Goal: Transaction & Acquisition: Purchase product/service

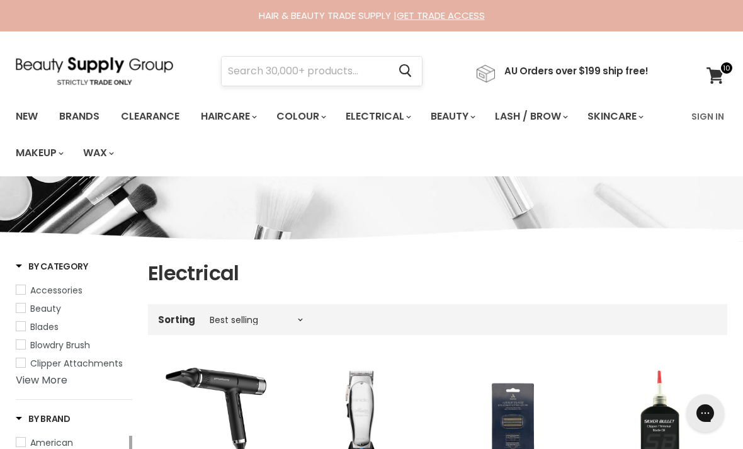
click at [312, 76] on input "Search" at bounding box center [305, 71] width 167 height 29
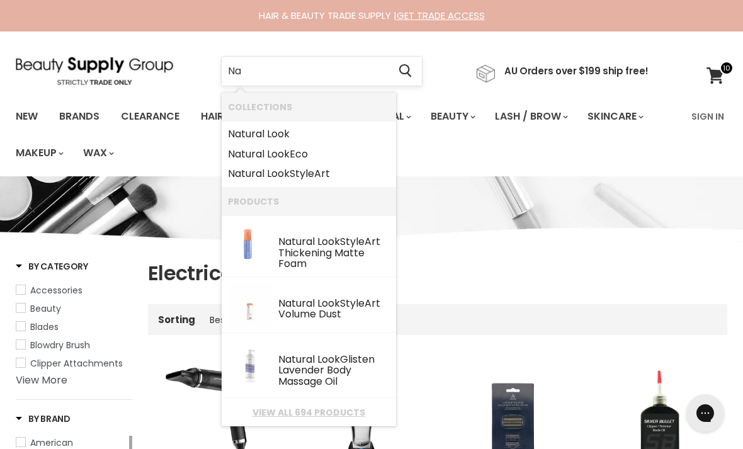
type input "N"
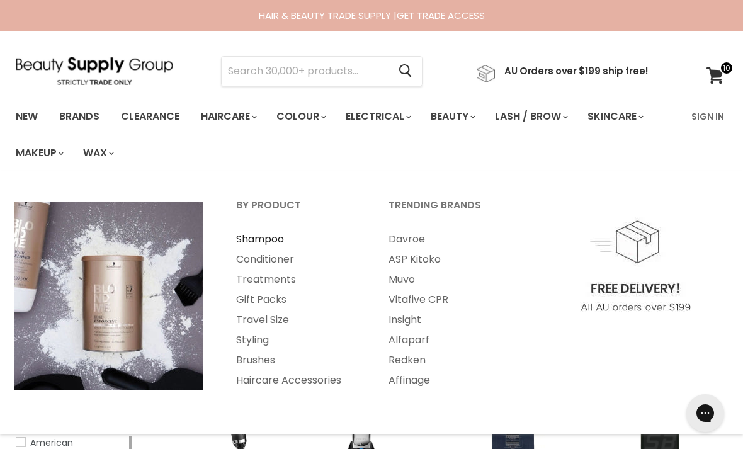
click at [252, 235] on link "Shampoo" at bounding box center [295, 239] width 150 height 20
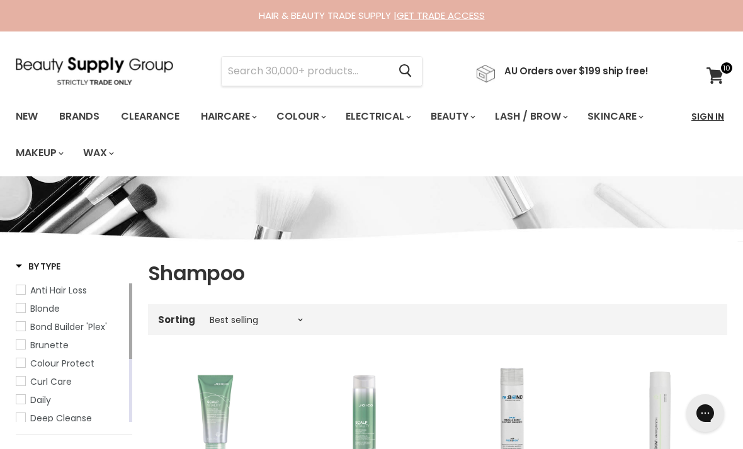
click at [708, 118] on link "Sign In" at bounding box center [708, 116] width 48 height 26
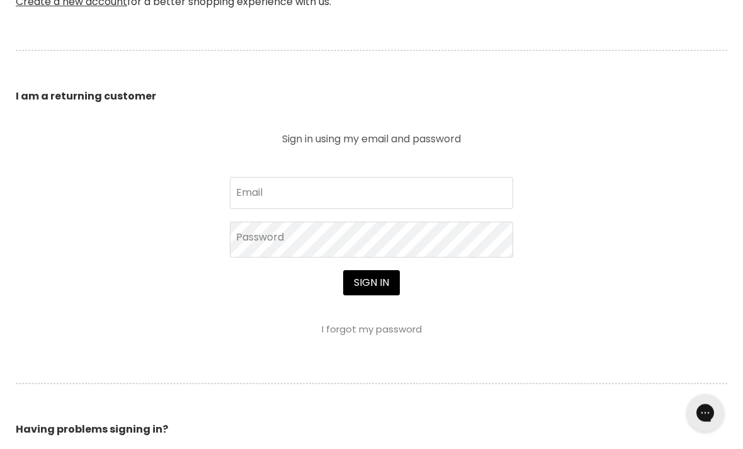
scroll to position [424, 0]
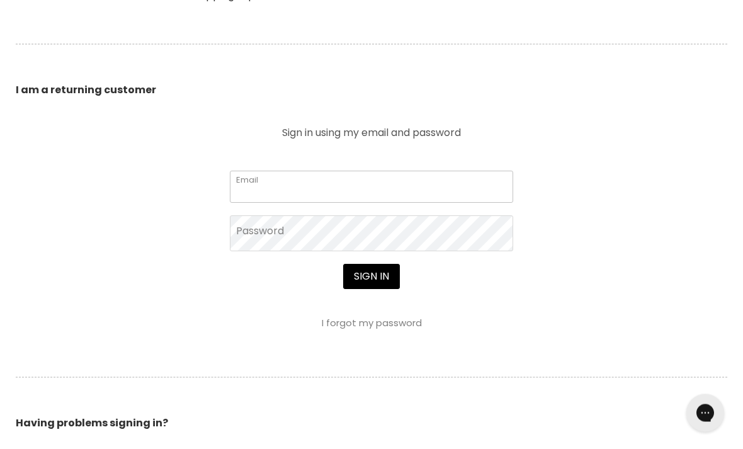
click at [413, 182] on input "Email" at bounding box center [371, 186] width 283 height 31
type input "kristindellaway@gmail.com"
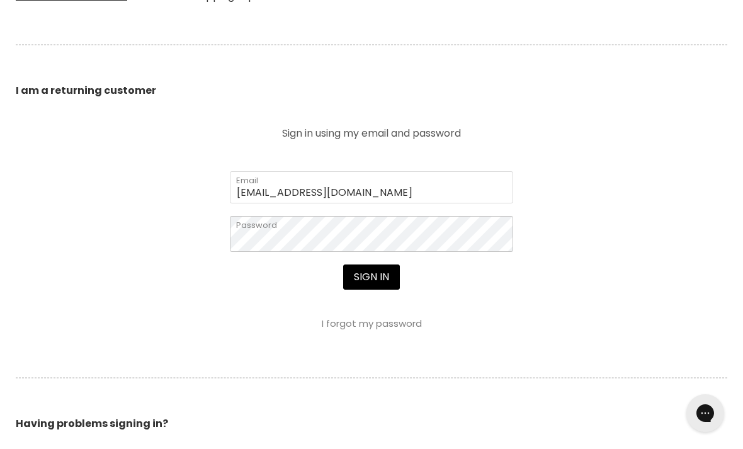
click at [371, 278] on button "Sign in" at bounding box center [371, 276] width 57 height 25
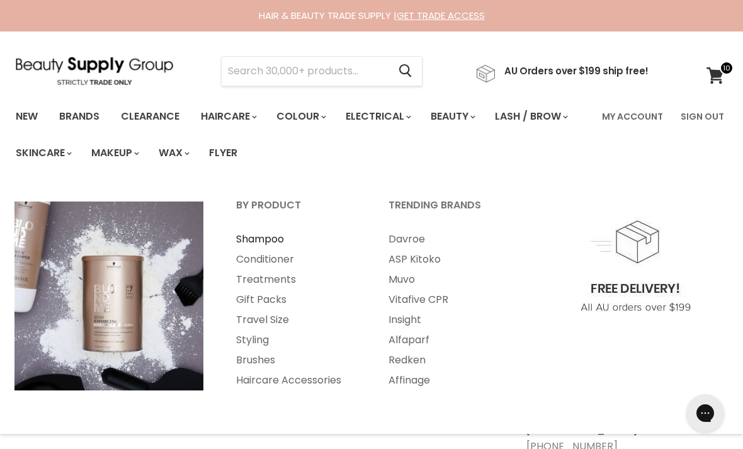
click at [270, 234] on link "Shampoo" at bounding box center [295, 239] width 150 height 20
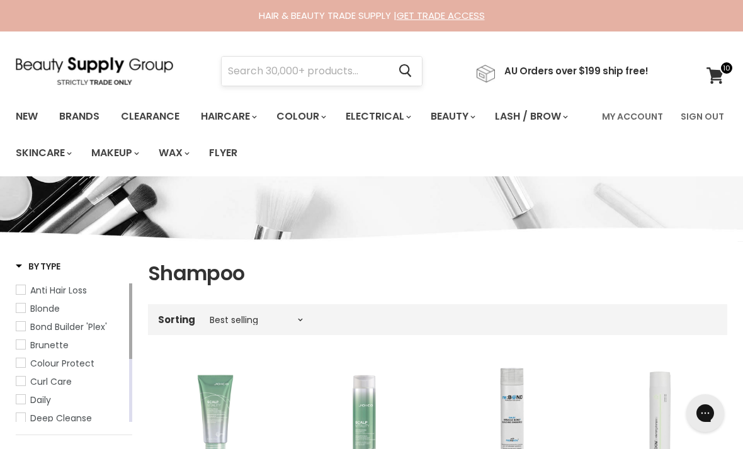
click at [304, 71] on input "Search" at bounding box center [305, 71] width 167 height 29
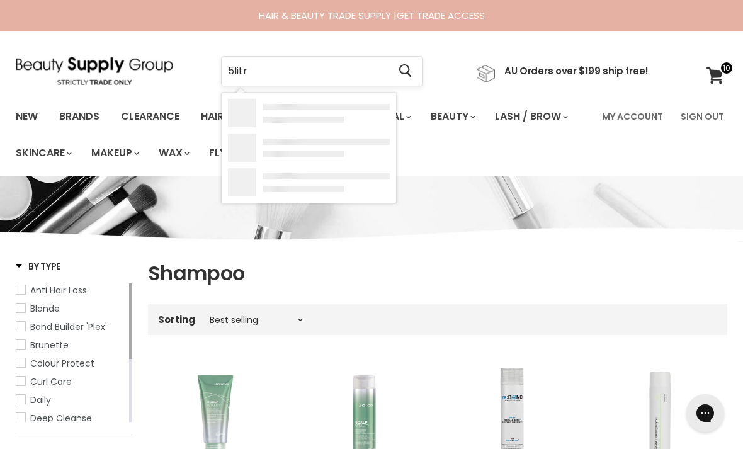
type input "5litre"
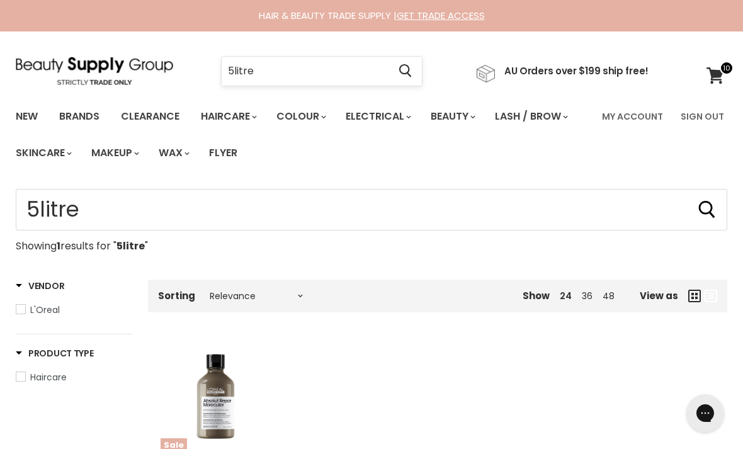
click at [323, 74] on input "5litre" at bounding box center [305, 71] width 167 height 29
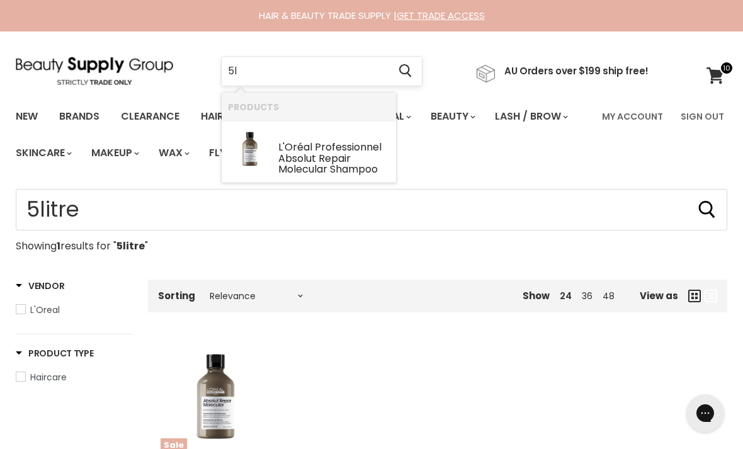
type input "5"
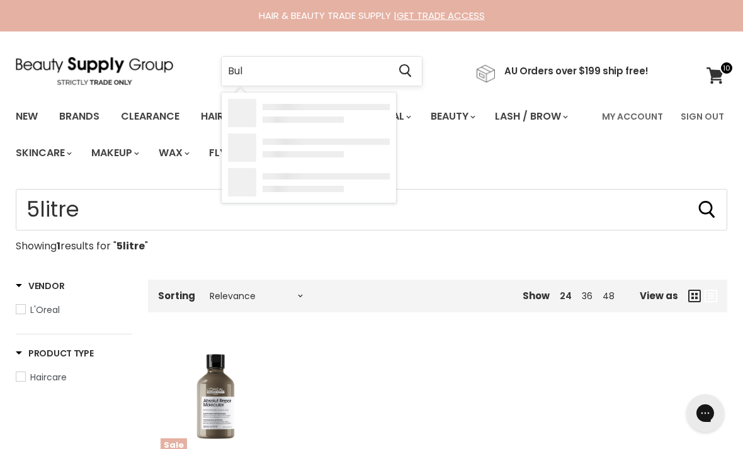
type input "Bulk"
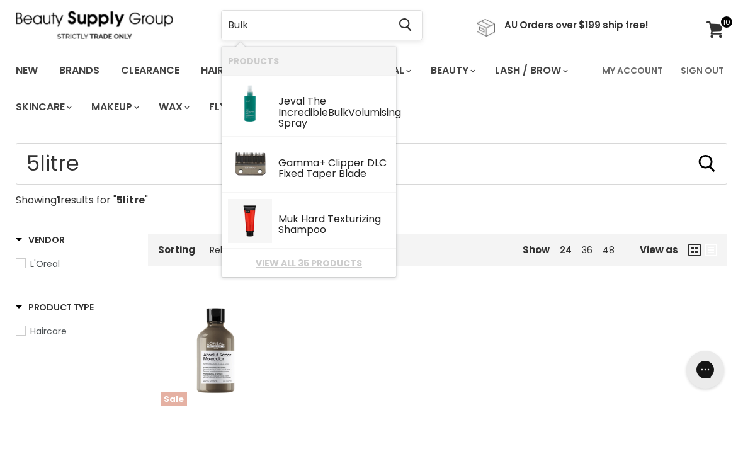
scroll to position [3, 0]
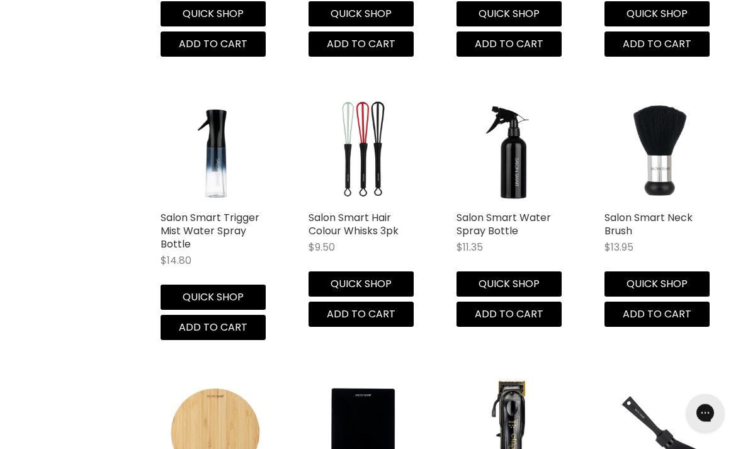
scroll to position [1112, 0]
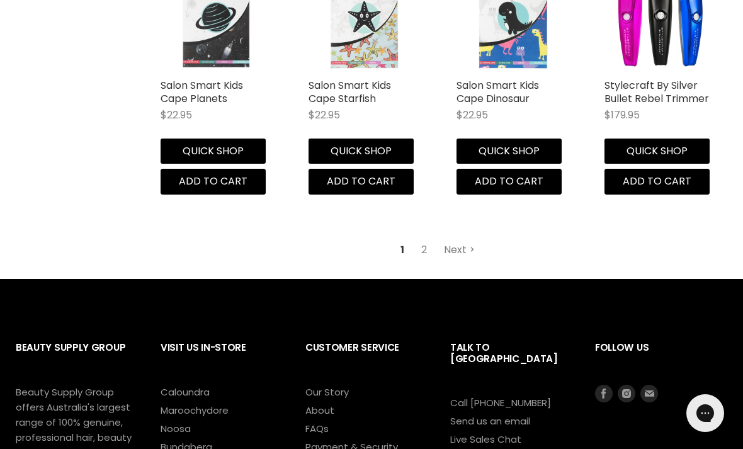
click at [468, 241] on link "Next" at bounding box center [459, 250] width 45 height 23
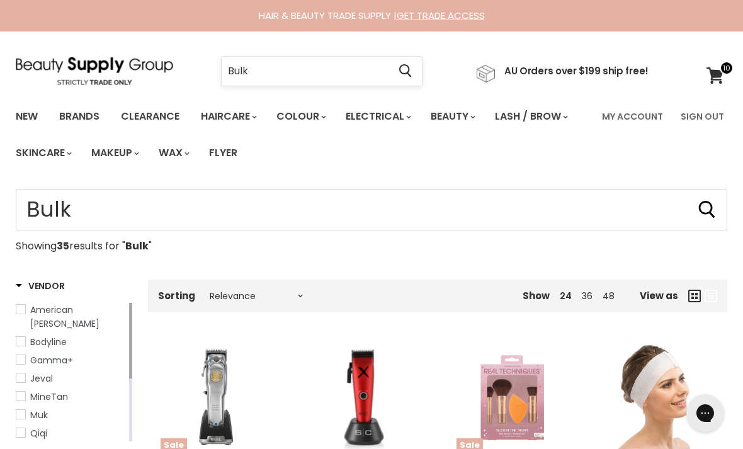
click at [272, 67] on input "Bulk" at bounding box center [305, 71] width 167 height 29
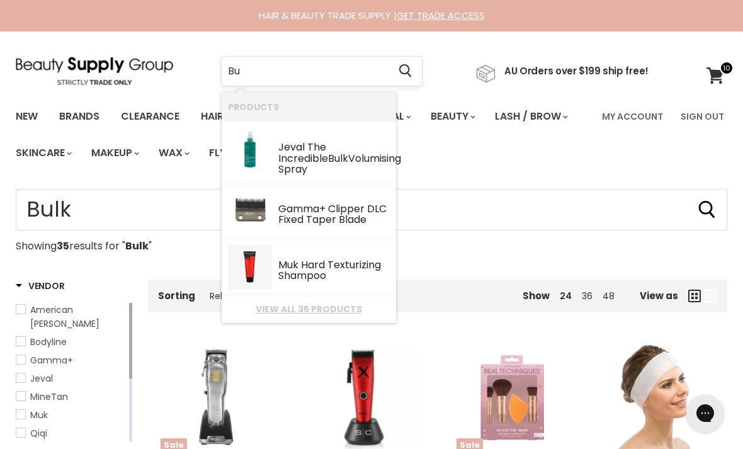
type input "B"
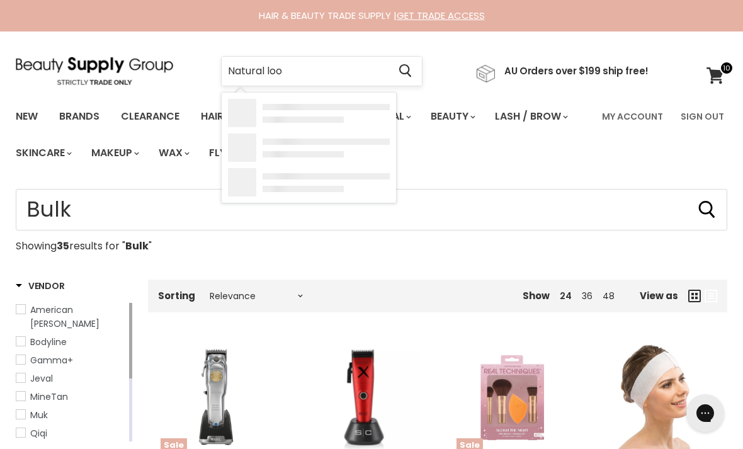
type input "Natural look"
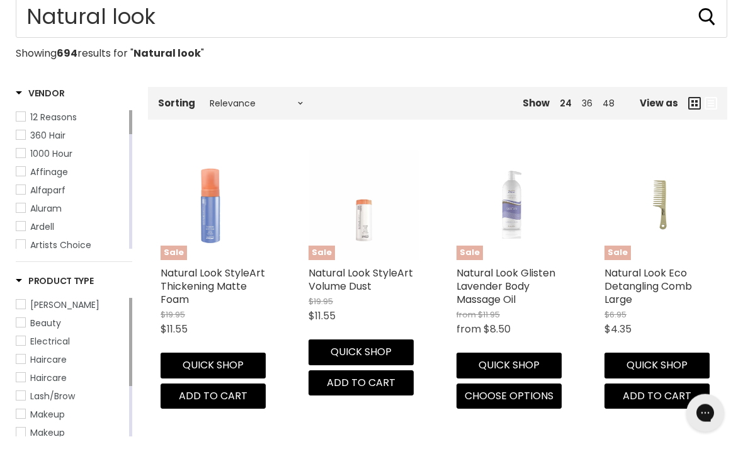
scroll to position [195, 0]
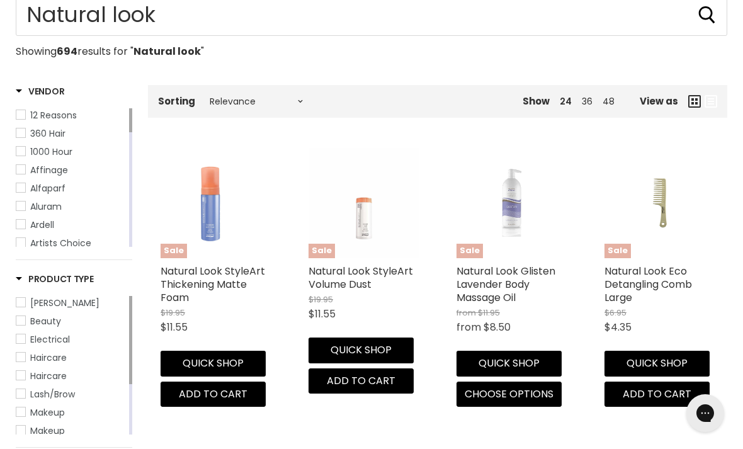
click at [24, 358] on span "Haircare" at bounding box center [20, 357] width 9 height 9
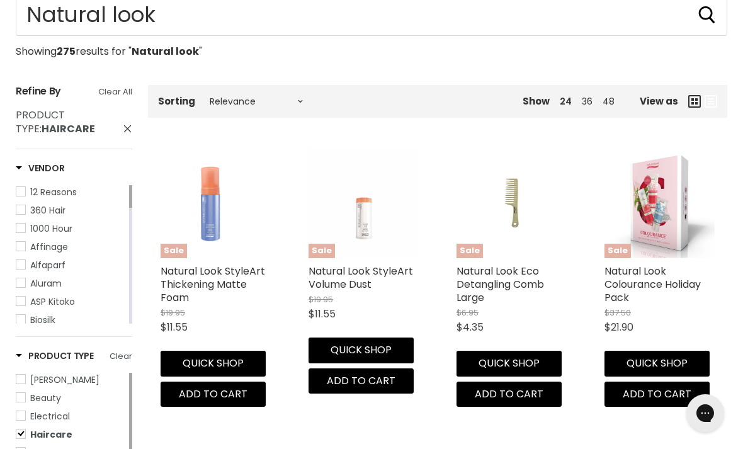
click at [28, 448] on link "Haircare" at bounding box center [71, 453] width 111 height 14
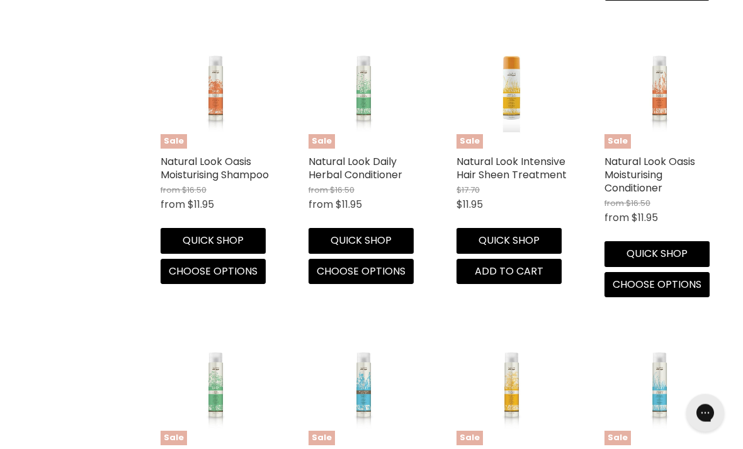
scroll to position [898, 0]
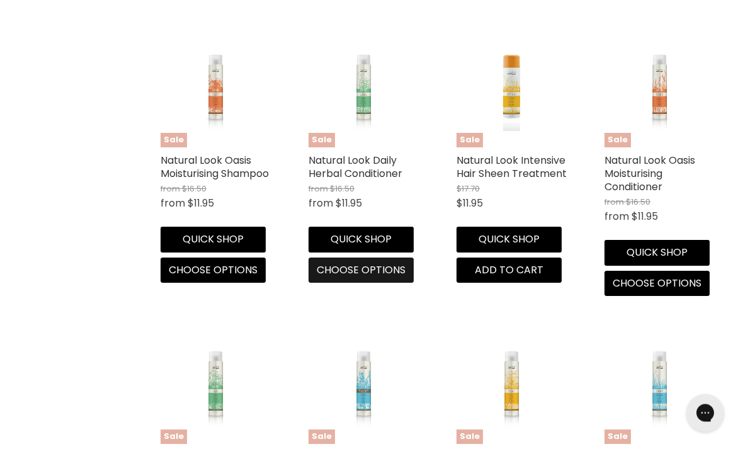
click at [352, 263] on span "Choose options" at bounding box center [361, 270] width 89 height 14
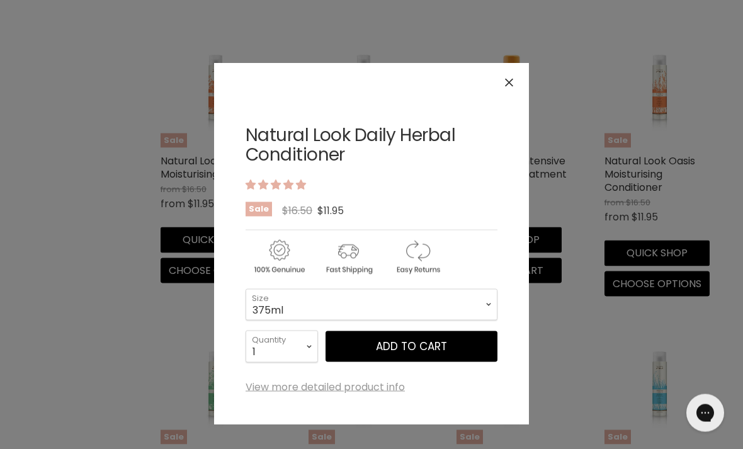
scroll to position [898, 0]
click at [477, 303] on select "375ml 1 Litre" at bounding box center [372, 304] width 252 height 31
click at [511, 90] on button "Close" at bounding box center [508, 82] width 27 height 27
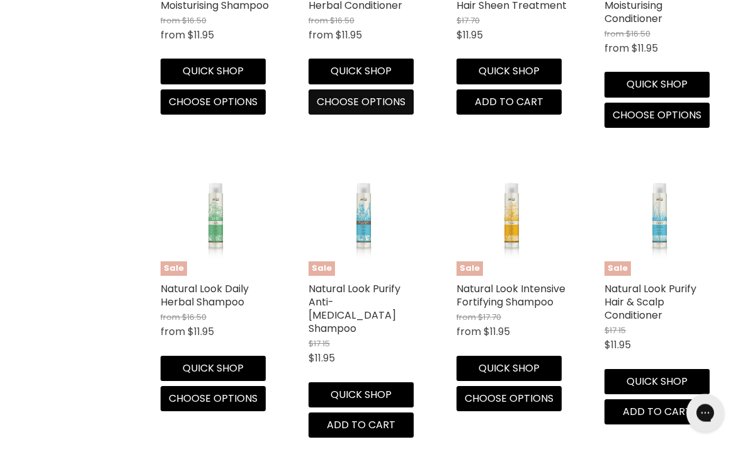
scroll to position [1067, 0]
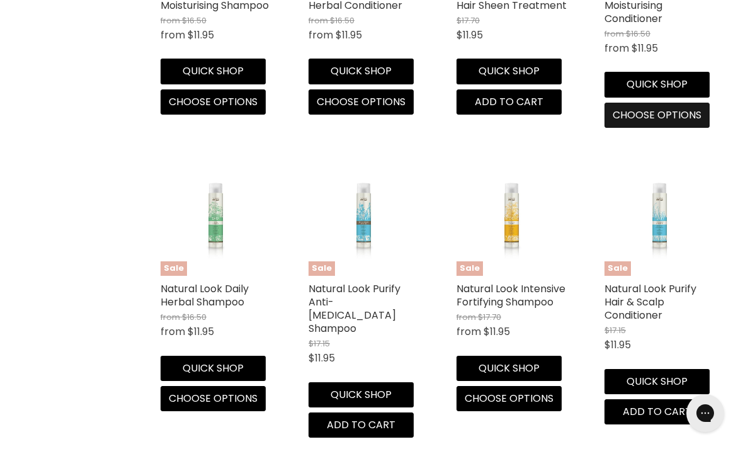
click at [682, 114] on span "Choose options" at bounding box center [657, 115] width 89 height 14
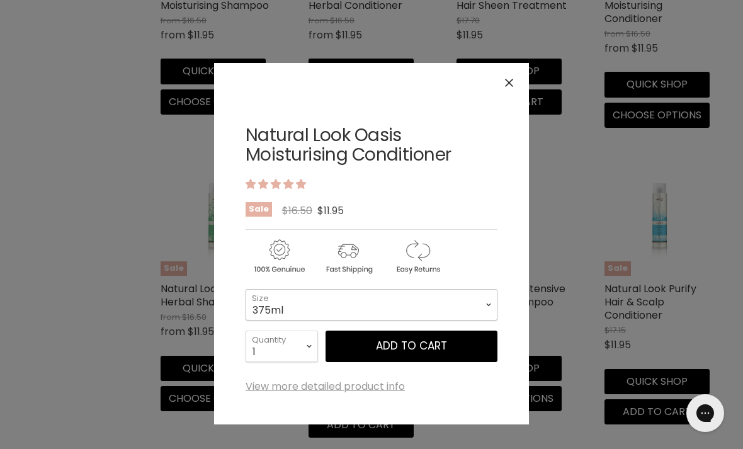
click at [484, 297] on select "375ml 1 Litre" at bounding box center [372, 304] width 252 height 31
click at [509, 95] on button "Close" at bounding box center [508, 82] width 27 height 27
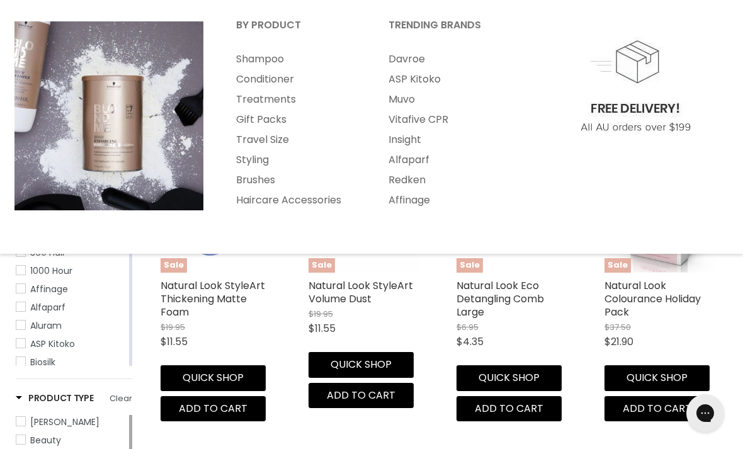
scroll to position [0, 0]
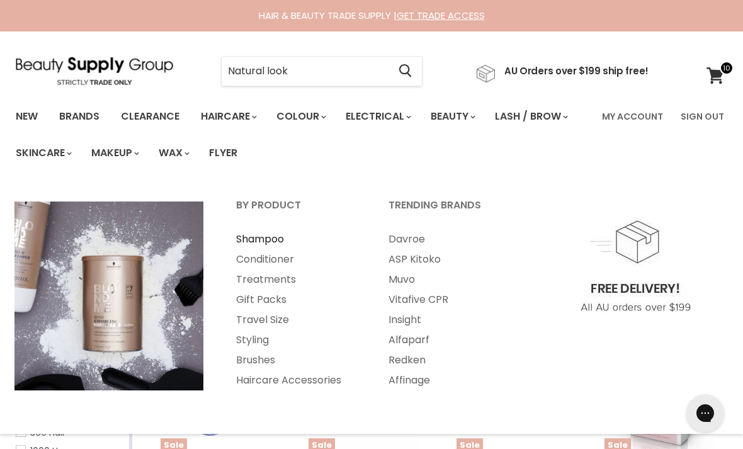
click at [254, 236] on link "Shampoo" at bounding box center [295, 239] width 150 height 20
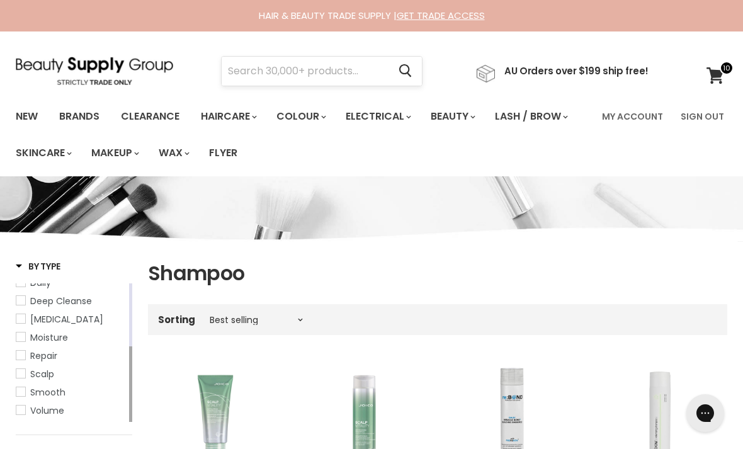
click at [252, 70] on input "Search" at bounding box center [305, 71] width 167 height 29
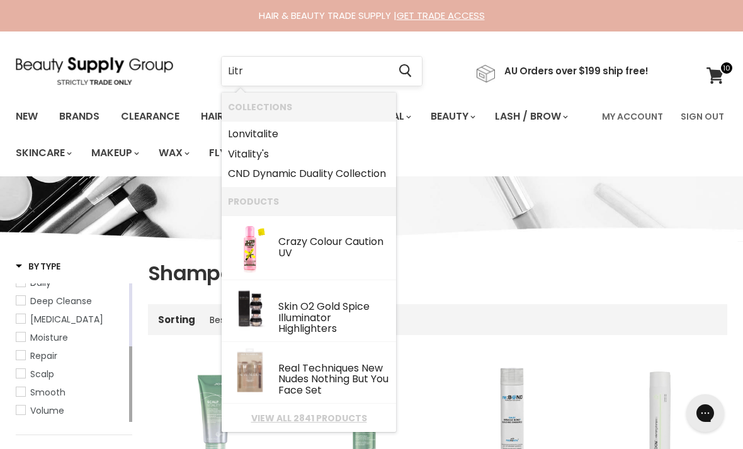
type input "Litre"
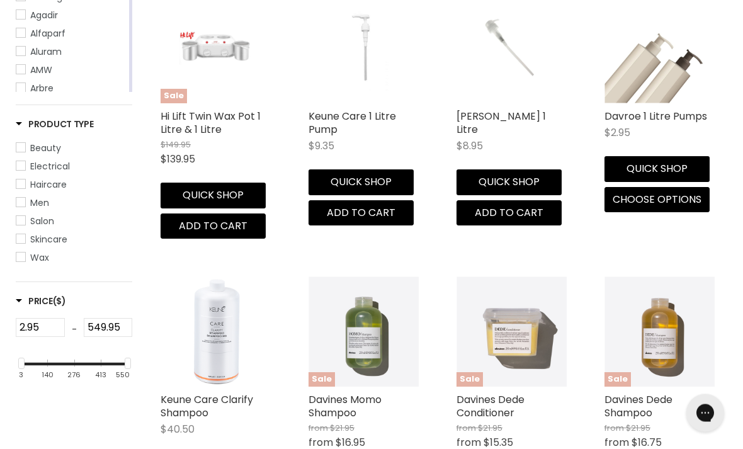
scroll to position [349, 0]
click at [28, 186] on link "Haircare" at bounding box center [74, 185] width 116 height 14
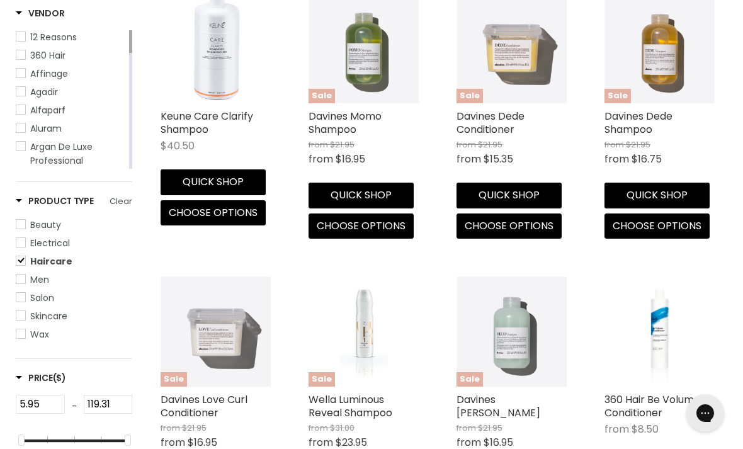
click at [31, 295] on span "Salon" at bounding box center [42, 298] width 24 height 13
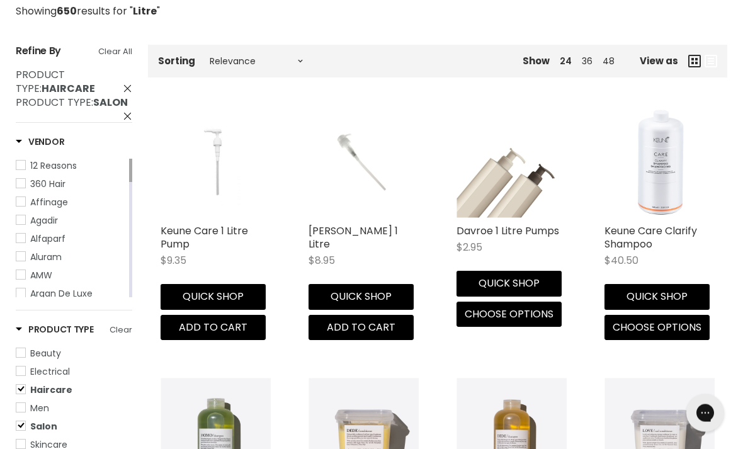
scroll to position [224, 0]
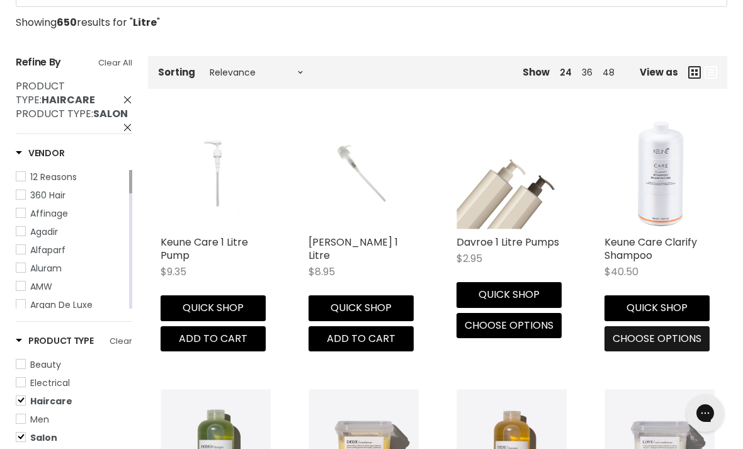
click at [694, 338] on span "Choose options" at bounding box center [657, 338] width 89 height 14
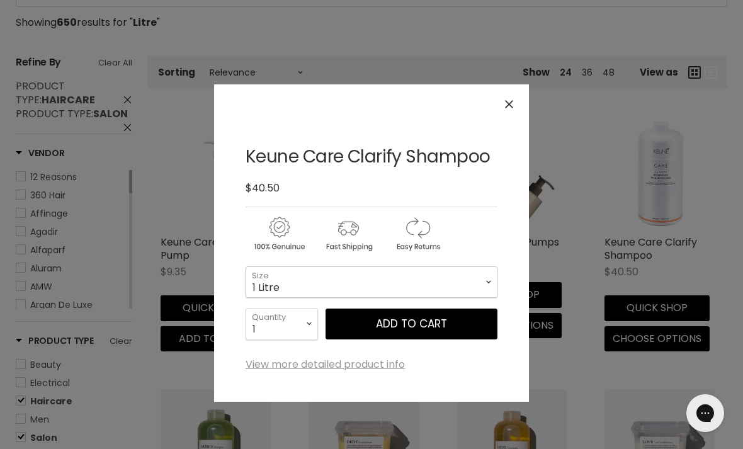
click at [486, 284] on select "1 Litre" at bounding box center [372, 281] width 252 height 31
click at [512, 106] on icon "Close" at bounding box center [509, 104] width 8 height 8
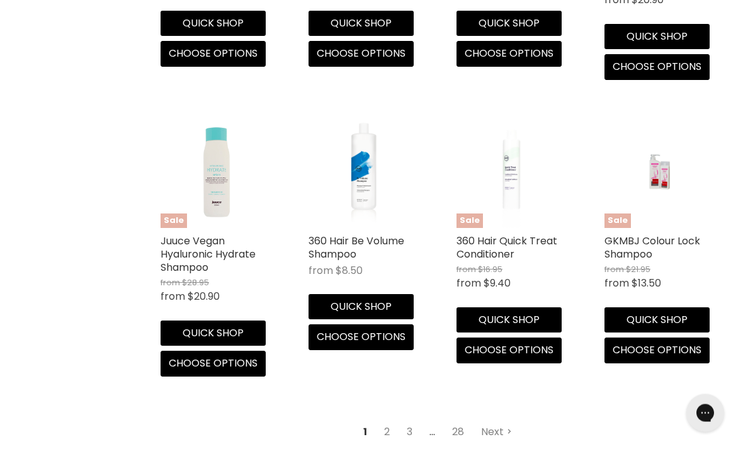
scroll to position [1643, 0]
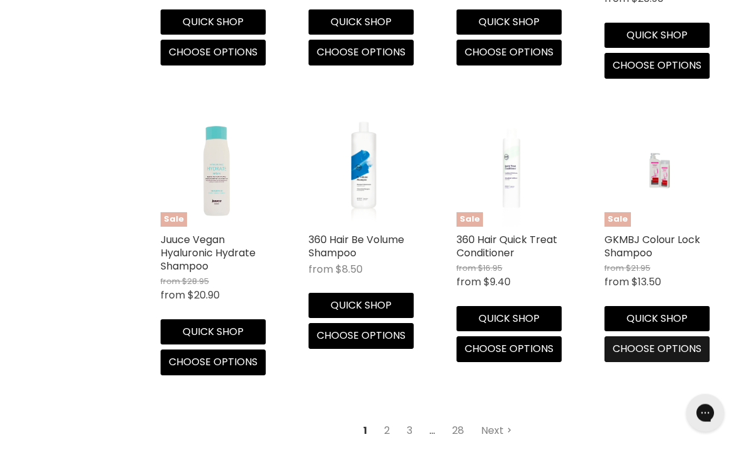
click at [668, 345] on span "Choose options" at bounding box center [657, 349] width 89 height 14
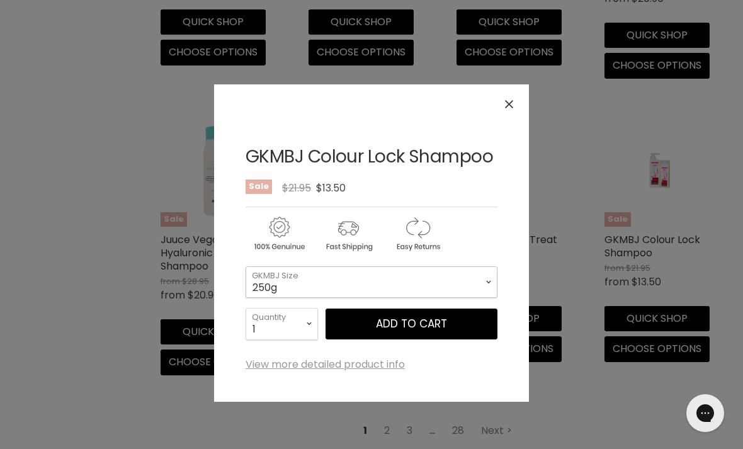
click at [478, 280] on select "250g 1 Litre" at bounding box center [372, 281] width 252 height 31
click at [516, 102] on button "Close" at bounding box center [508, 104] width 27 height 27
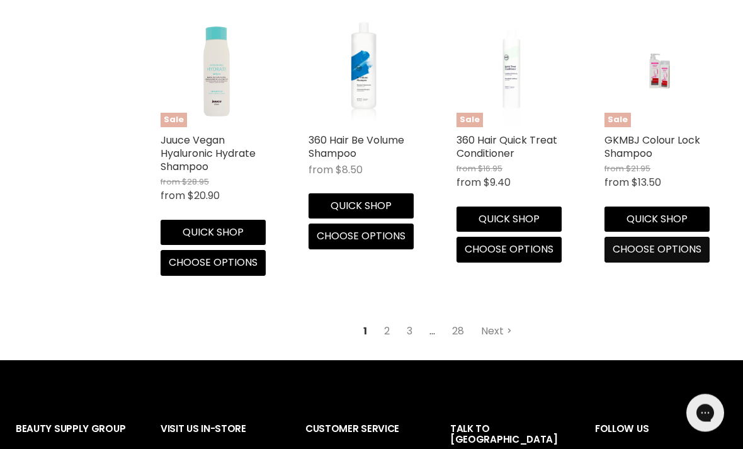
scroll to position [1743, 0]
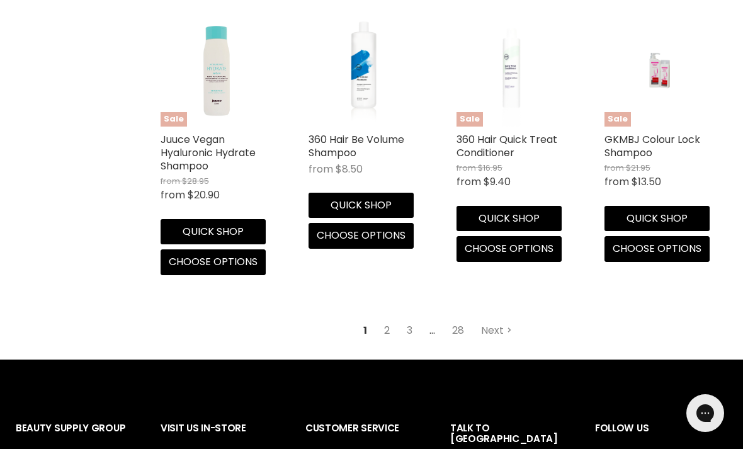
click at [390, 319] on link "2" at bounding box center [387, 330] width 20 height 23
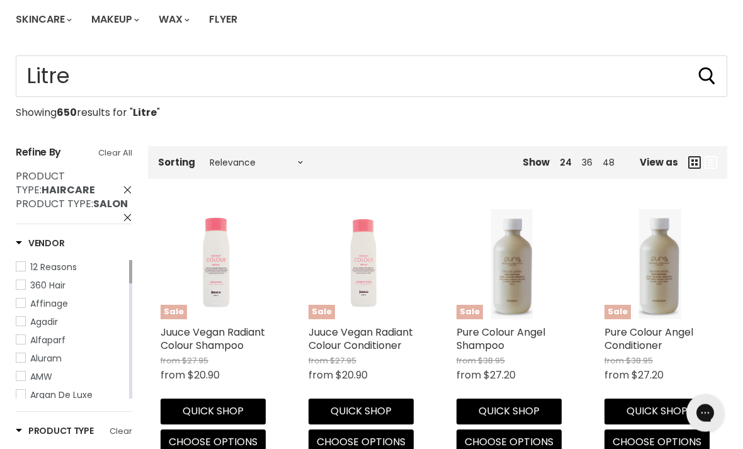
scroll to position [133, 0]
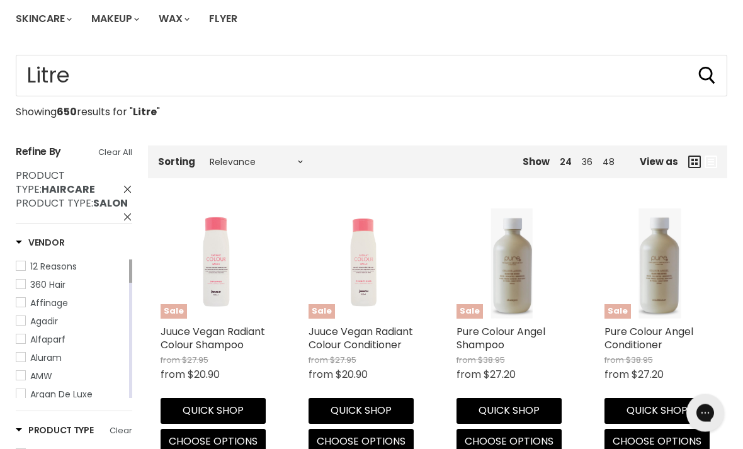
click at [693, 156] on icon "Main content" at bounding box center [694, 162] width 13 height 13
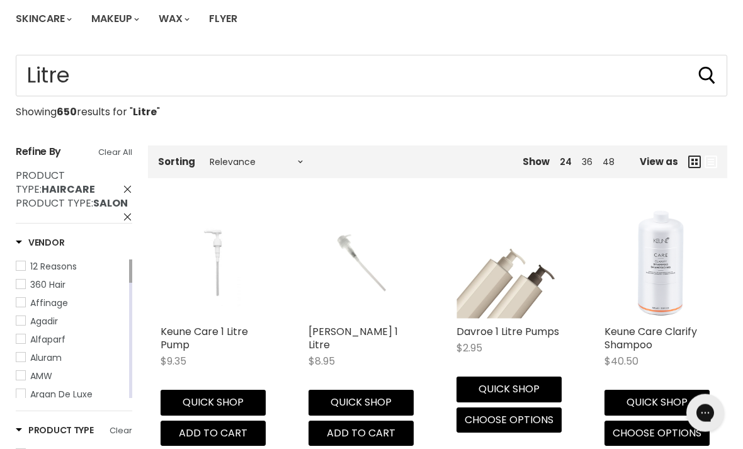
scroll to position [134, 0]
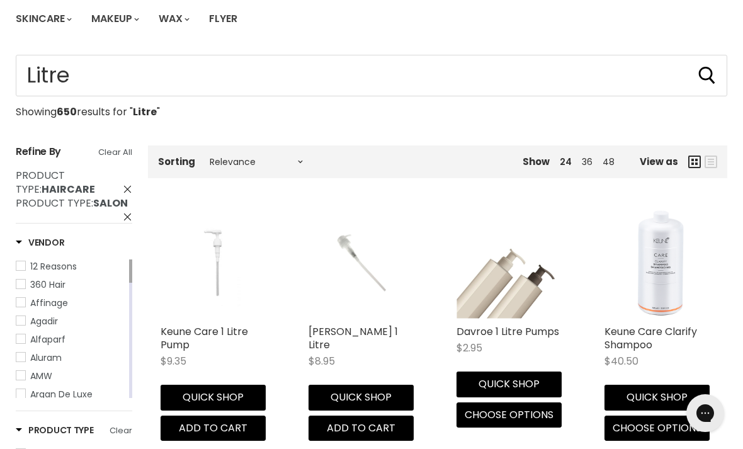
click at [713, 157] on icon "Main content" at bounding box center [711, 162] width 13 height 13
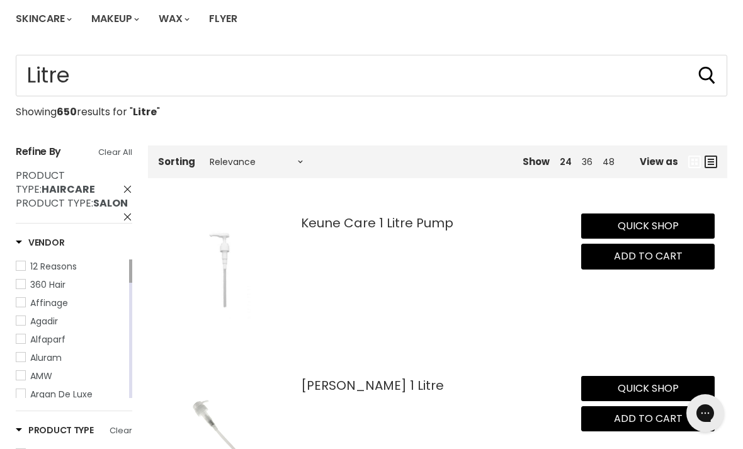
click at [684, 166] on div "View as" at bounding box center [678, 162] width 77 height 13
click at [688, 160] on icon "Main content" at bounding box center [694, 162] width 13 height 13
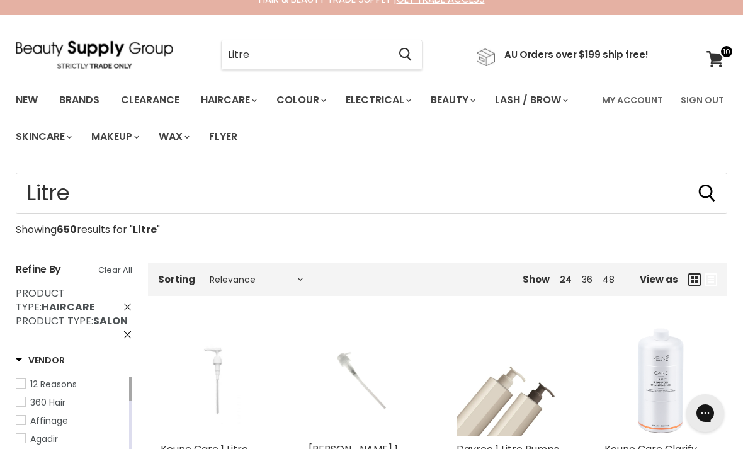
scroll to position [17, 0]
click at [283, 282] on select "Relevance Best Selling Alphabetically, A-Z Alphabetically, Z-A Lowest Price Hig…" at bounding box center [256, 279] width 106 height 10
select select "price-descending"
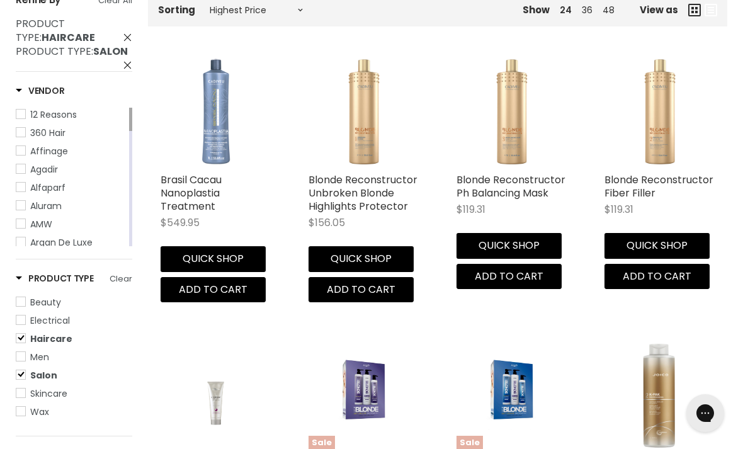
scroll to position [278, 0]
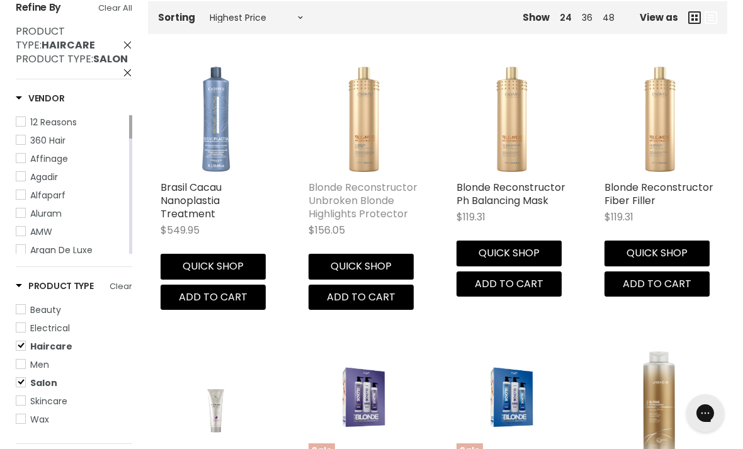
click at [336, 195] on link "Blonde Reconstructor Unbroken Blonde Highlights Protector" at bounding box center [363, 200] width 109 height 41
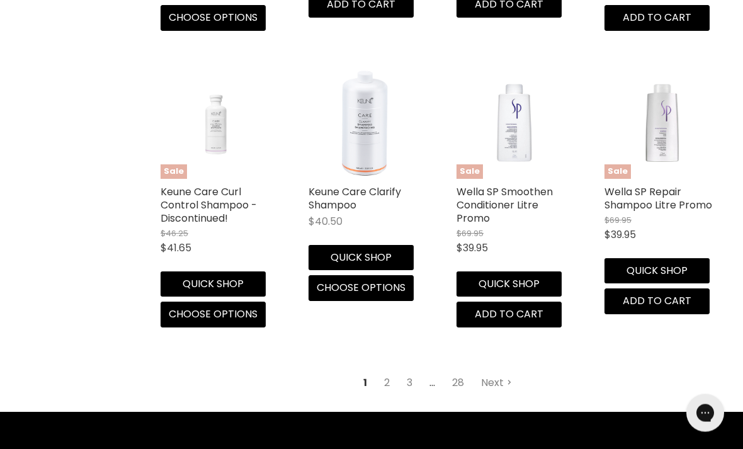
scroll to position [1704, 0]
click at [391, 285] on span "Choose options" at bounding box center [361, 287] width 89 height 14
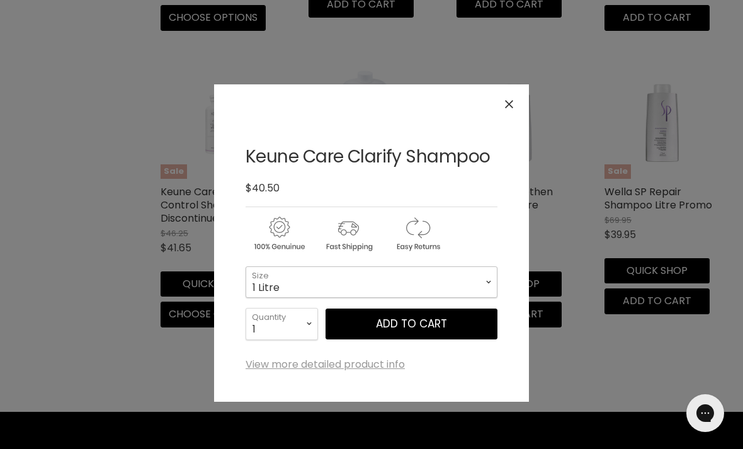
click at [480, 281] on select "1 Litre" at bounding box center [372, 281] width 252 height 31
click at [519, 110] on button "Close" at bounding box center [508, 104] width 27 height 27
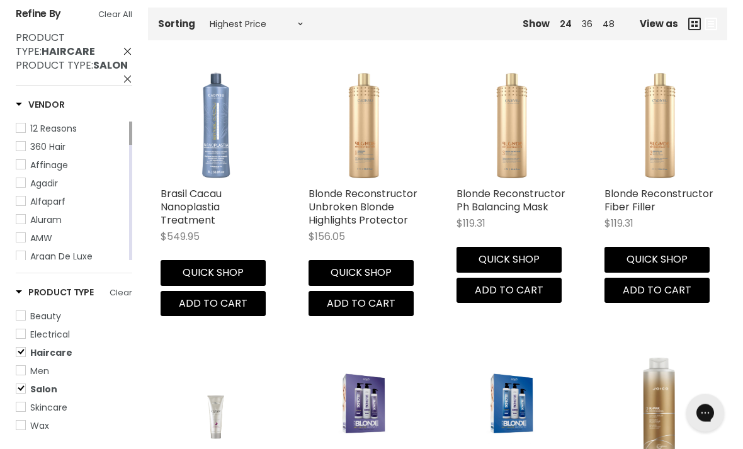
scroll to position [0, 0]
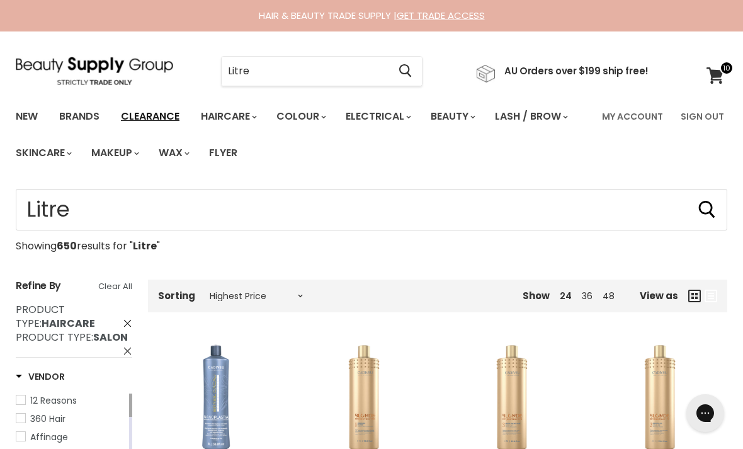
click at [145, 120] on link "Clearance" at bounding box center [149, 116] width 77 height 26
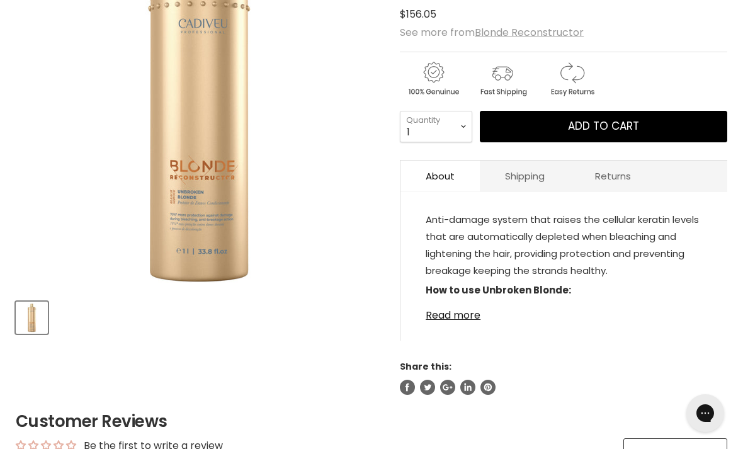
scroll to position [269, 0]
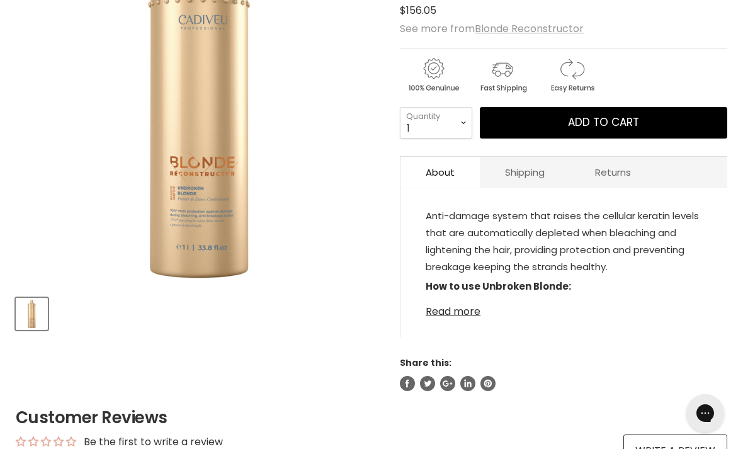
click at [459, 317] on link "Read more" at bounding box center [564, 307] width 276 height 19
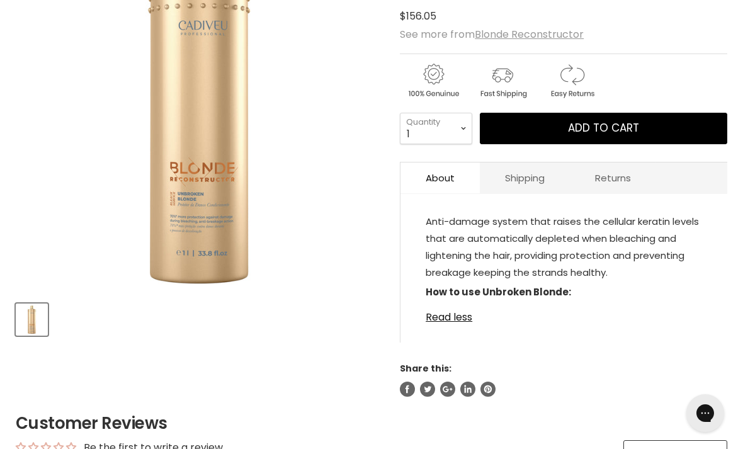
scroll to position [263, 0]
